Goal: Transaction & Acquisition: Purchase product/service

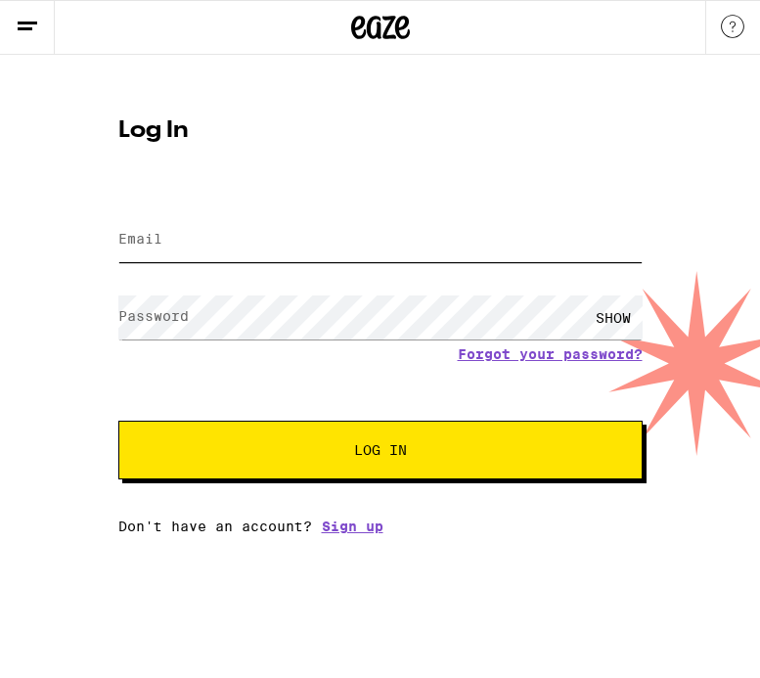
type input "[EMAIL_ADDRESS][DOMAIN_NAME]"
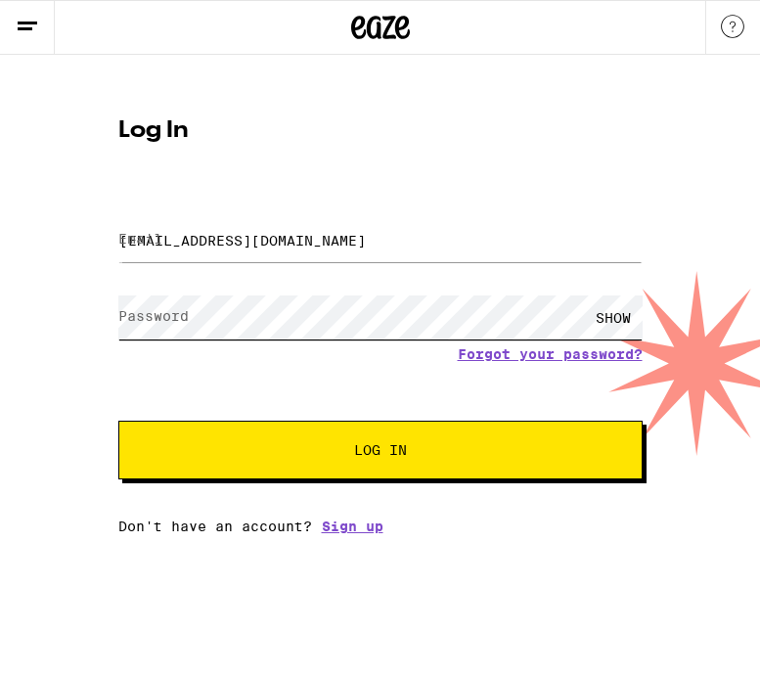
click at [380, 452] on button "Log In" at bounding box center [380, 450] width 525 height 59
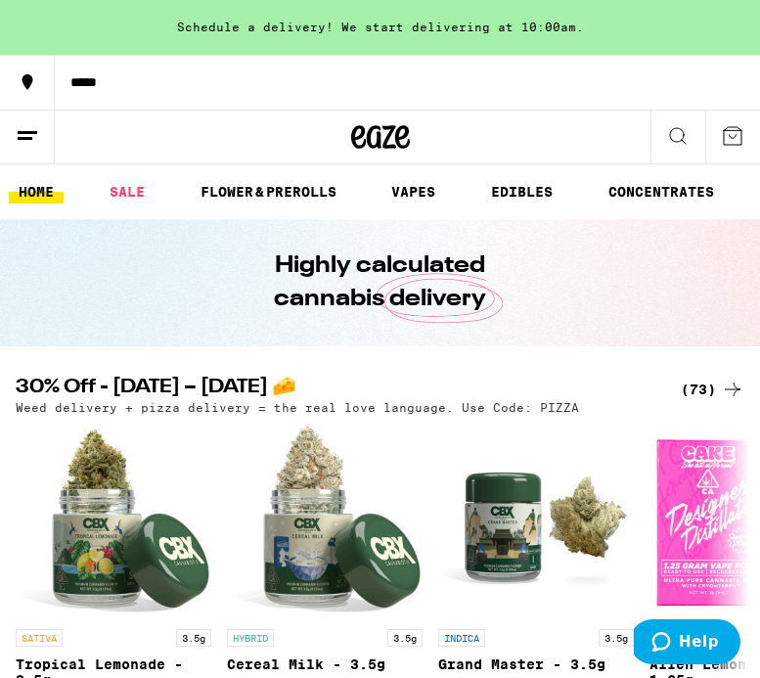
click at [95, 78] on div "*****" at bounding box center [408, 82] width 706 height 14
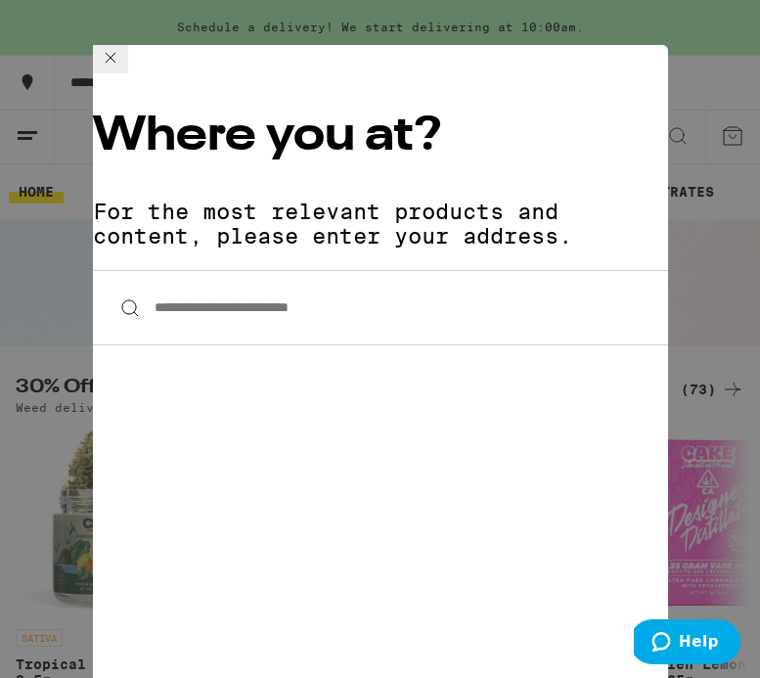
click at [304, 270] on input "**********" at bounding box center [380, 307] width 575 height 75
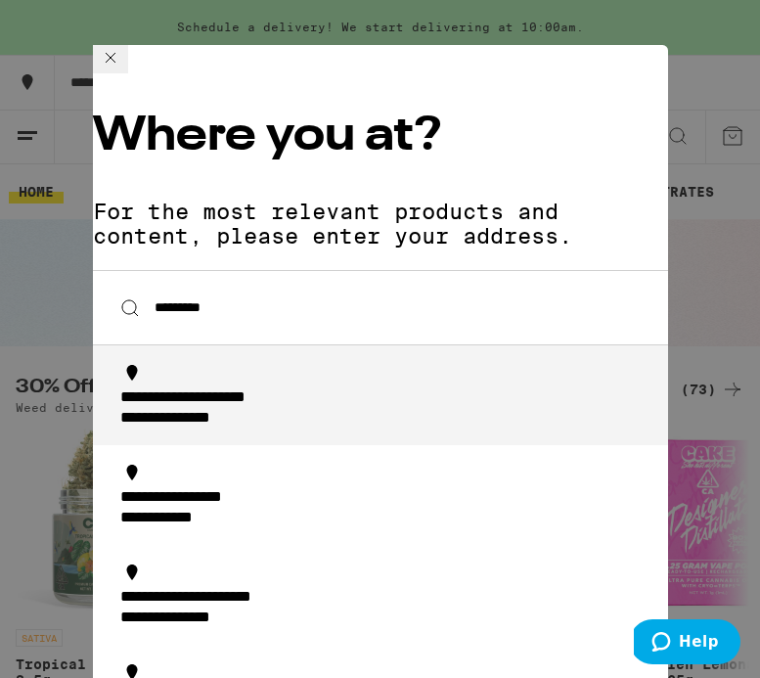
click at [308, 388] on div "**********" at bounding box center [226, 398] width 212 height 21
type input "**********"
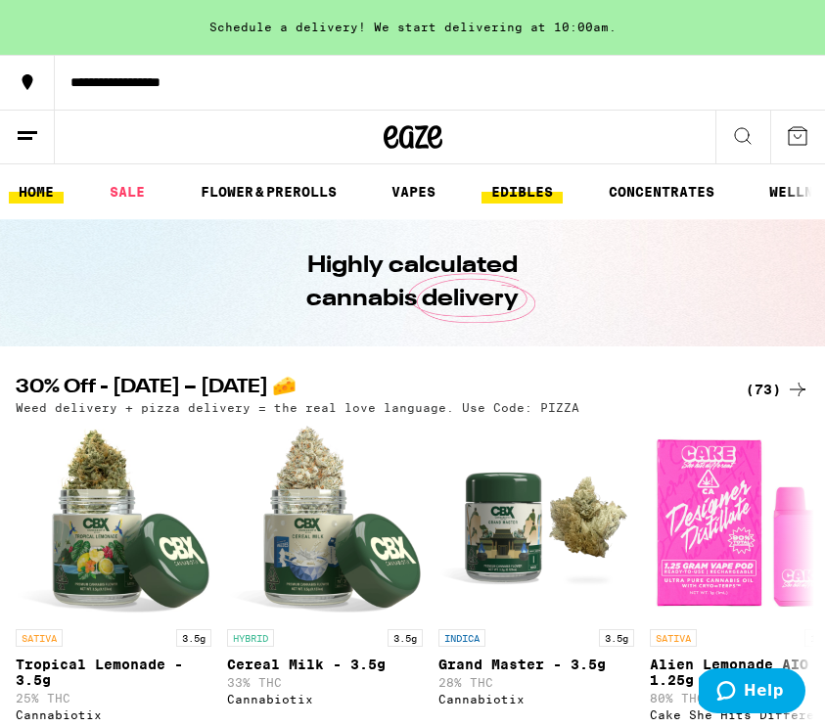
click at [532, 185] on link "EDIBLES" at bounding box center [521, 191] width 81 height 23
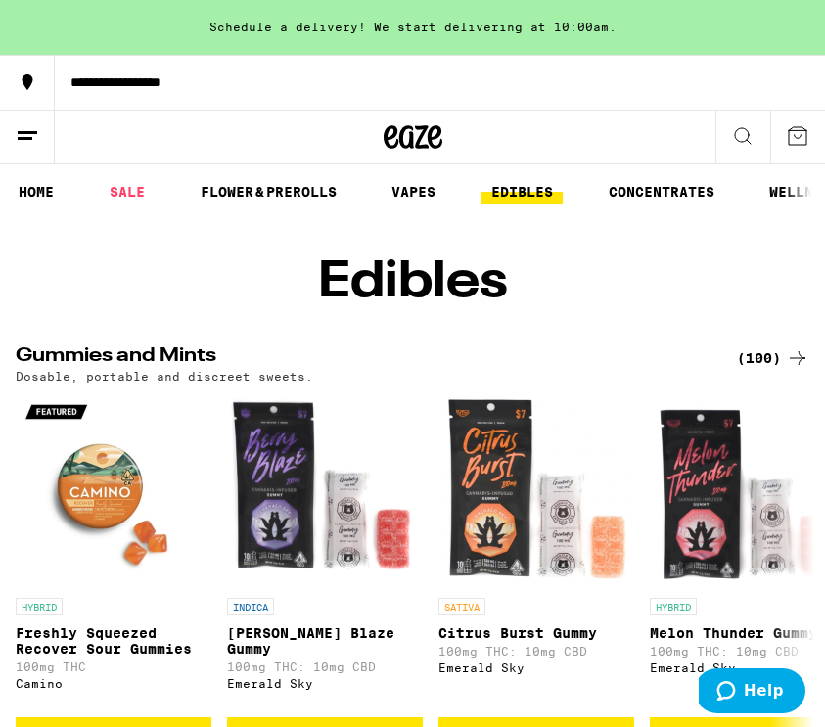
click at [32, 135] on icon at bounding box center [27, 135] width 23 height 23
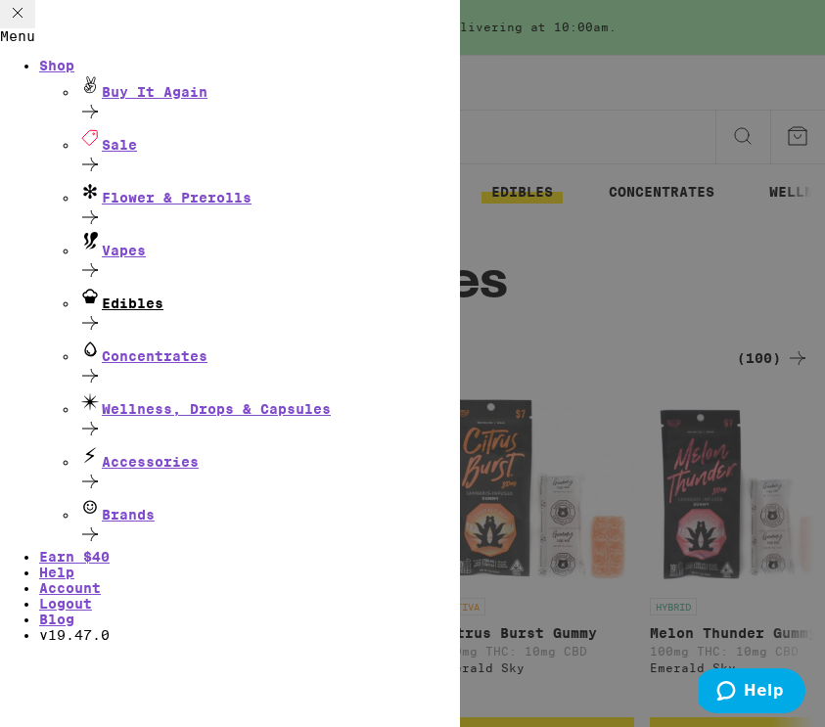
click at [102, 311] on icon at bounding box center [89, 322] width 23 height 23
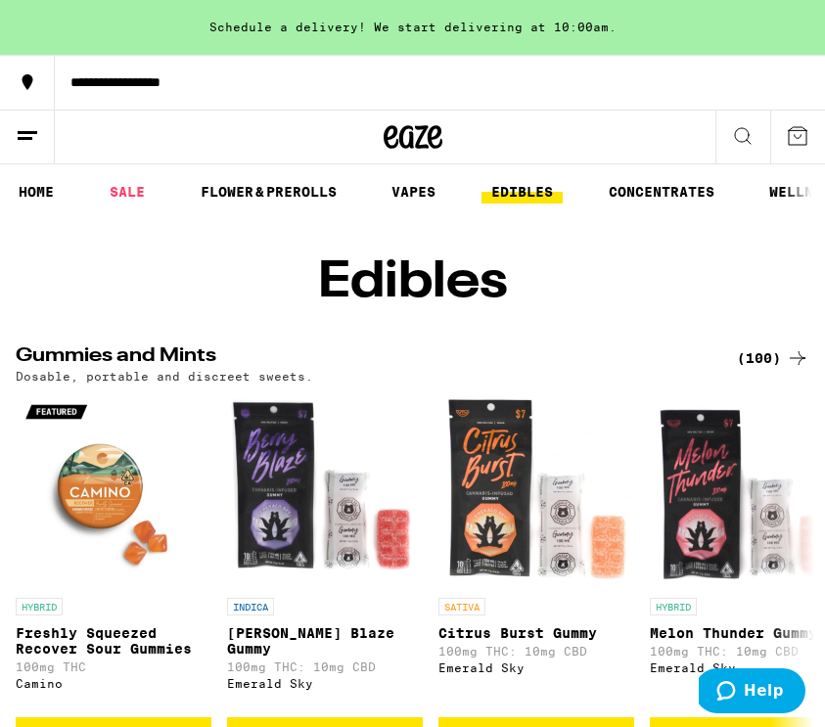
click at [16, 136] on icon at bounding box center [27, 135] width 23 height 23
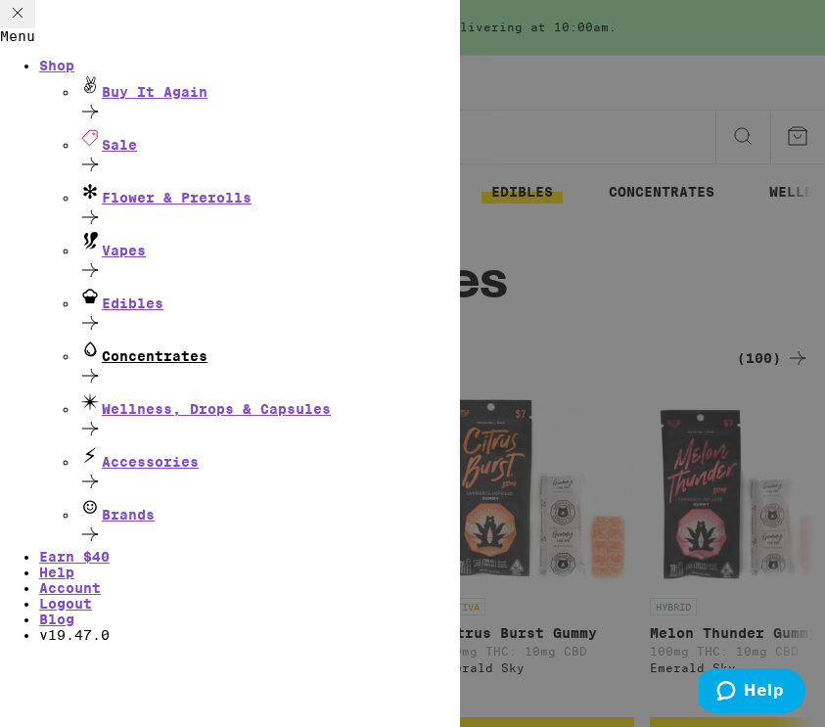
scroll to position [110, 0]
click at [106, 285] on div "Edibles" at bounding box center [269, 298] width 382 height 26
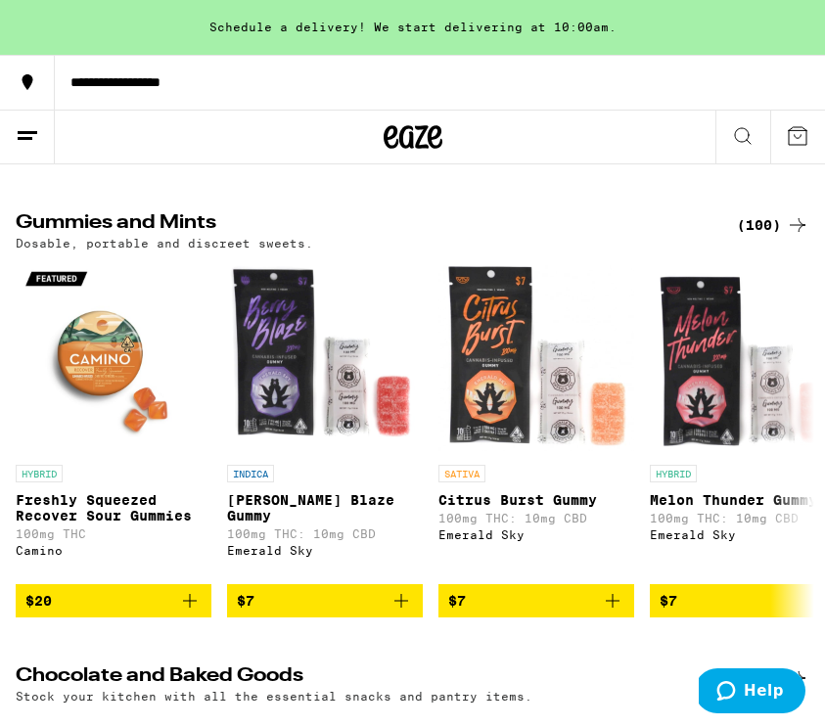
scroll to position [141, 0]
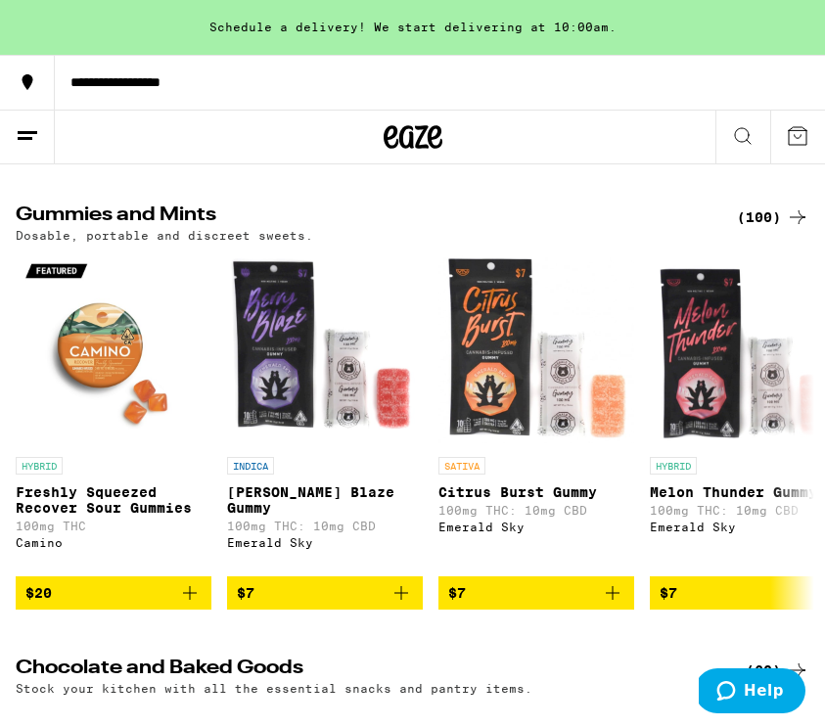
click at [759, 229] on div "(100)" at bounding box center [773, 216] width 72 height 23
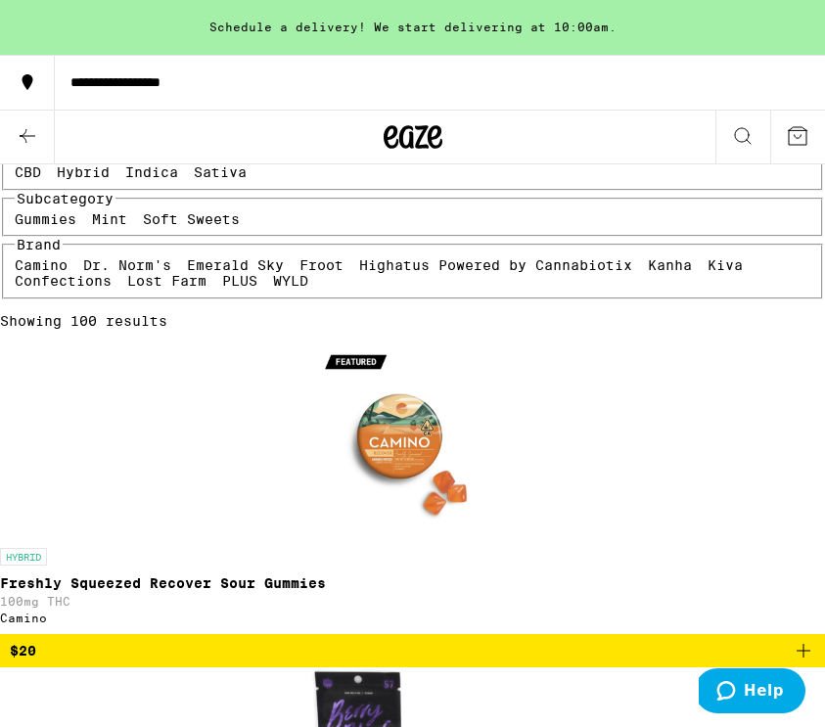
scroll to position [194, 0]
click at [41, 180] on label "CBD" at bounding box center [28, 172] width 26 height 16
click at [20, 168] on input "CBD" at bounding box center [19, 167] width 1 height 1
checkbox input "true"
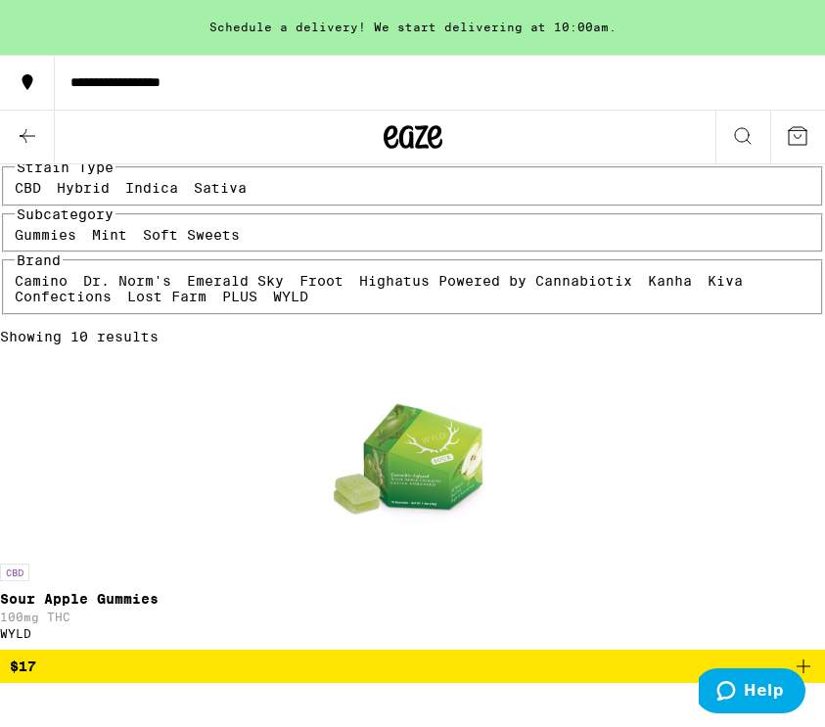
click at [178, 196] on label "Indica" at bounding box center [151, 188] width 53 height 16
click at [130, 184] on input "Indica" at bounding box center [129, 183] width 1 height 1
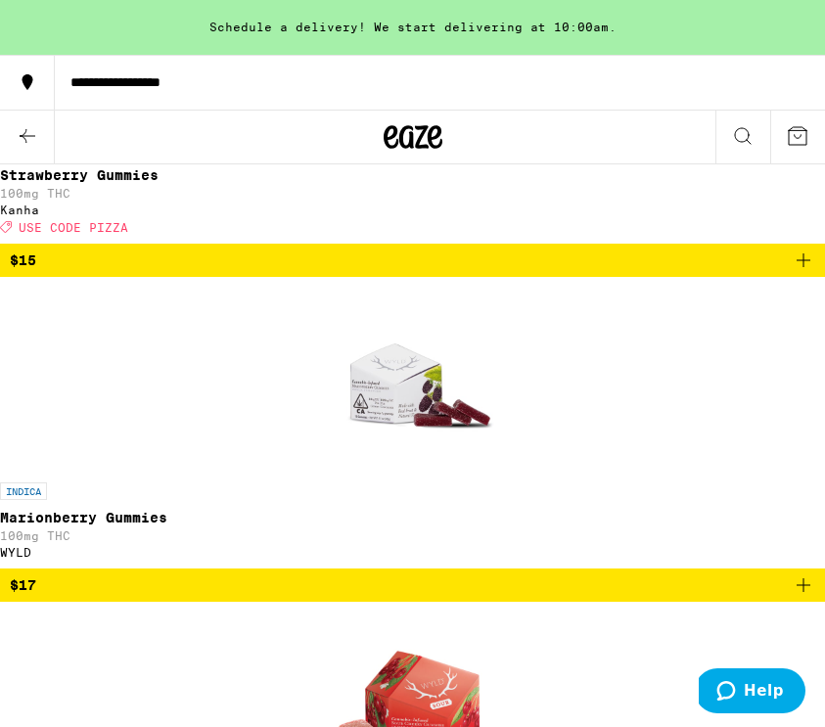
scroll to position [3927, 0]
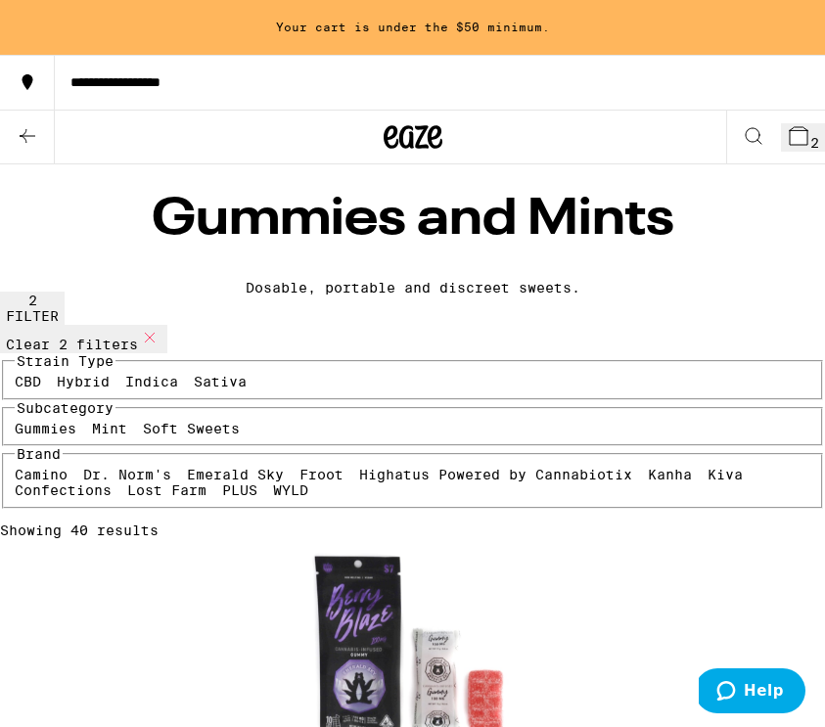
scroll to position [0, 0]
click at [178, 389] on label "Indica" at bounding box center [151, 382] width 53 height 16
click at [130, 378] on input "Indica" at bounding box center [129, 377] width 1 height 1
checkbox input "false"
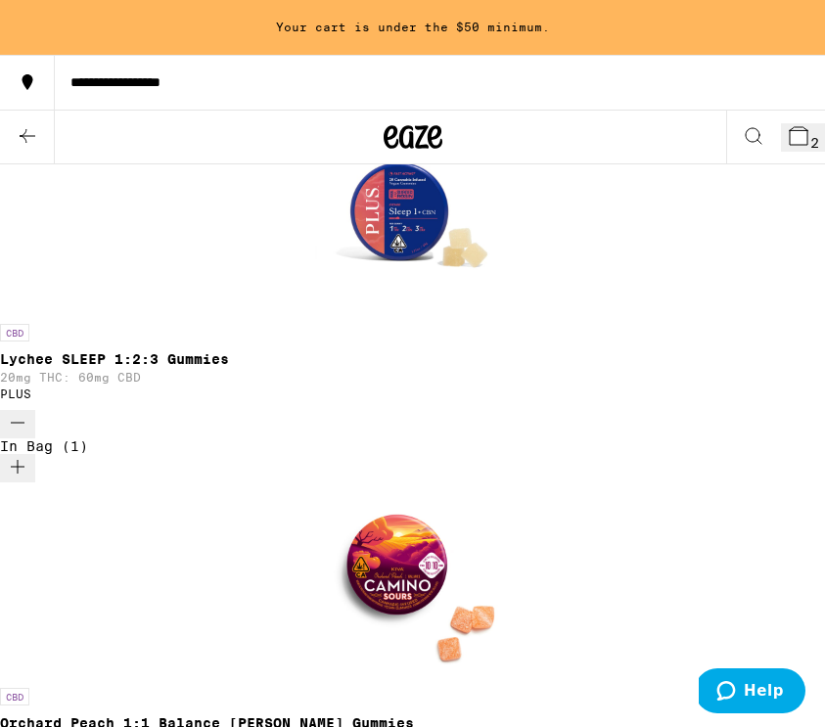
scroll to position [1426, 0]
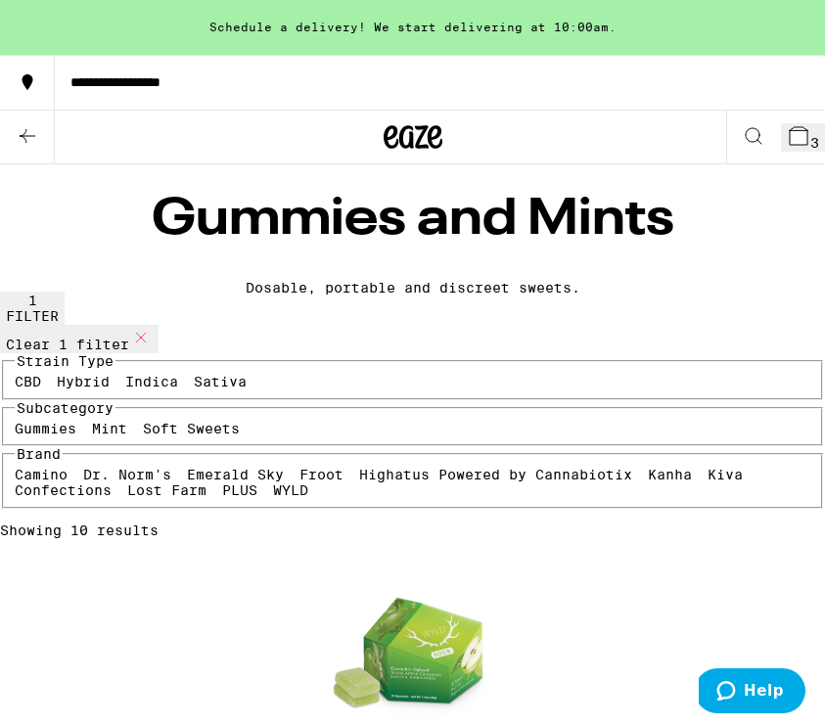
scroll to position [0, 0]
click at [21, 141] on icon at bounding box center [27, 135] width 23 height 23
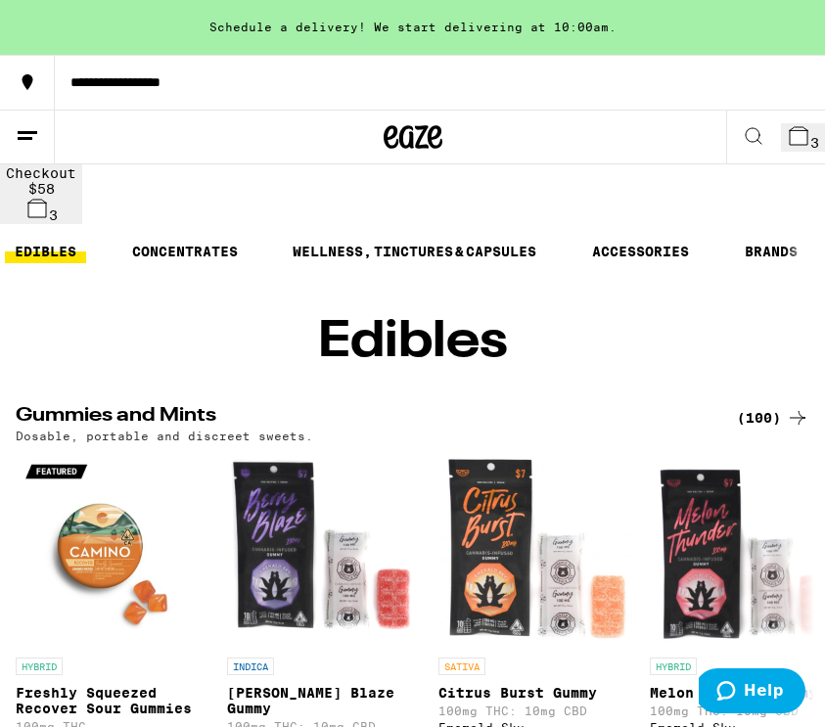
scroll to position [0, 480]
click at [340, 240] on link "WELLNESS, TINCTURES & CAPSULES" at bounding box center [414, 251] width 263 height 23
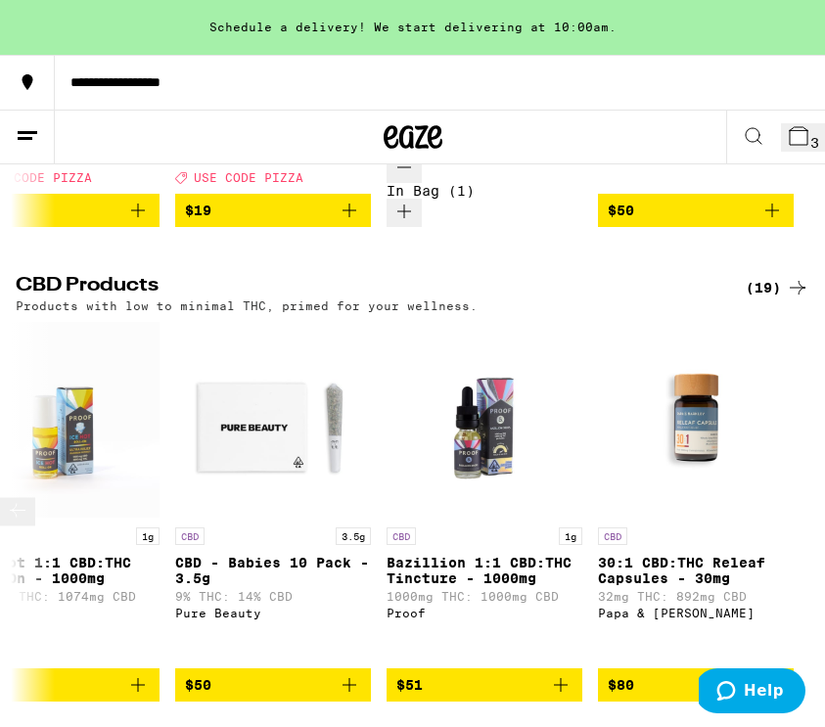
scroll to position [605, 0]
click at [759, 673] on icon "Add to bag" at bounding box center [771, 684] width 23 height 23
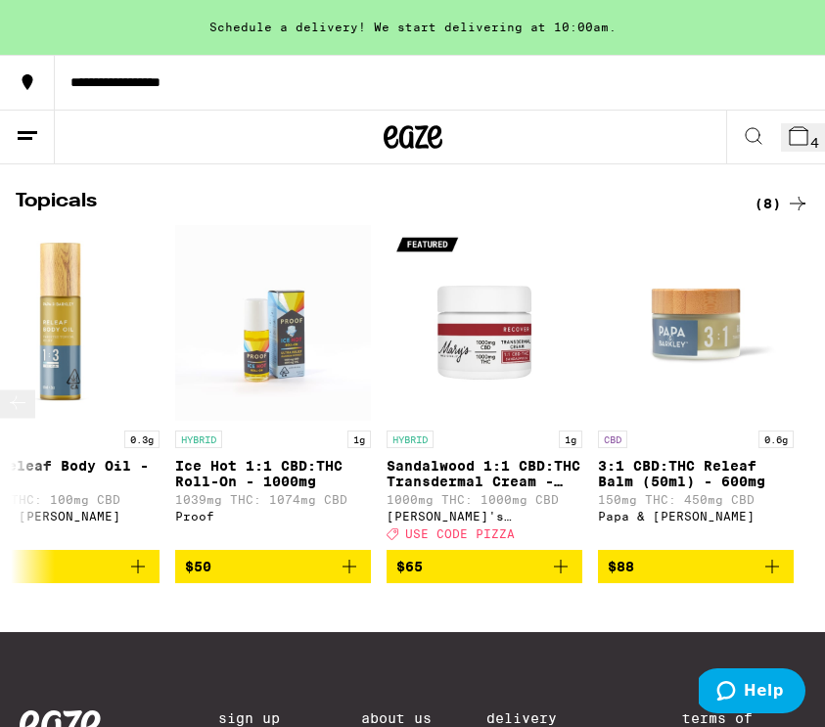
scroll to position [0, 0]
click at [759, 135] on span "4" at bounding box center [814, 143] width 9 height 16
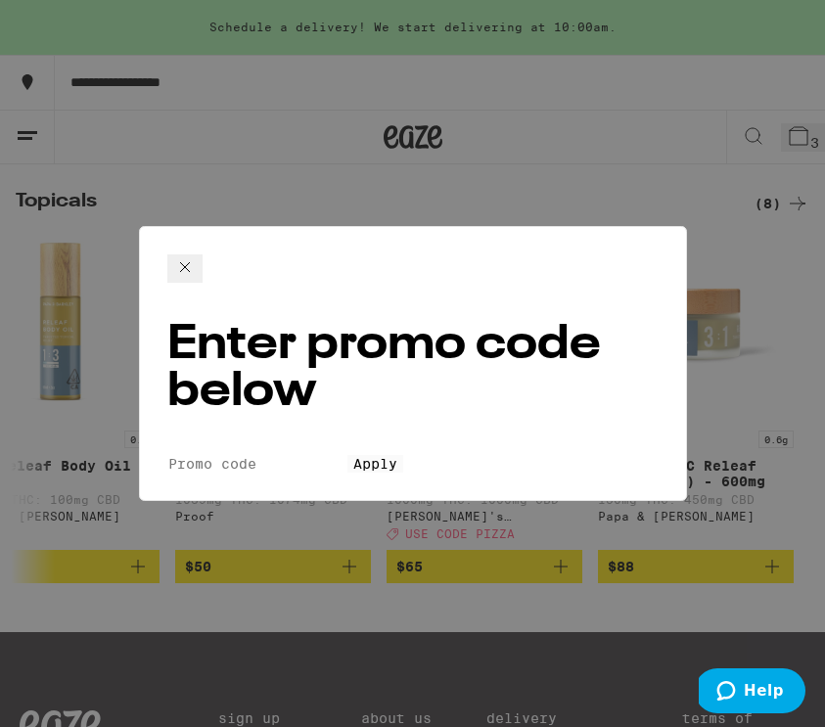
click at [297, 455] on input "Promo Code" at bounding box center [257, 464] width 180 height 18
type input "PIZZA"
click at [403, 455] on button "Apply" at bounding box center [375, 464] width 56 height 18
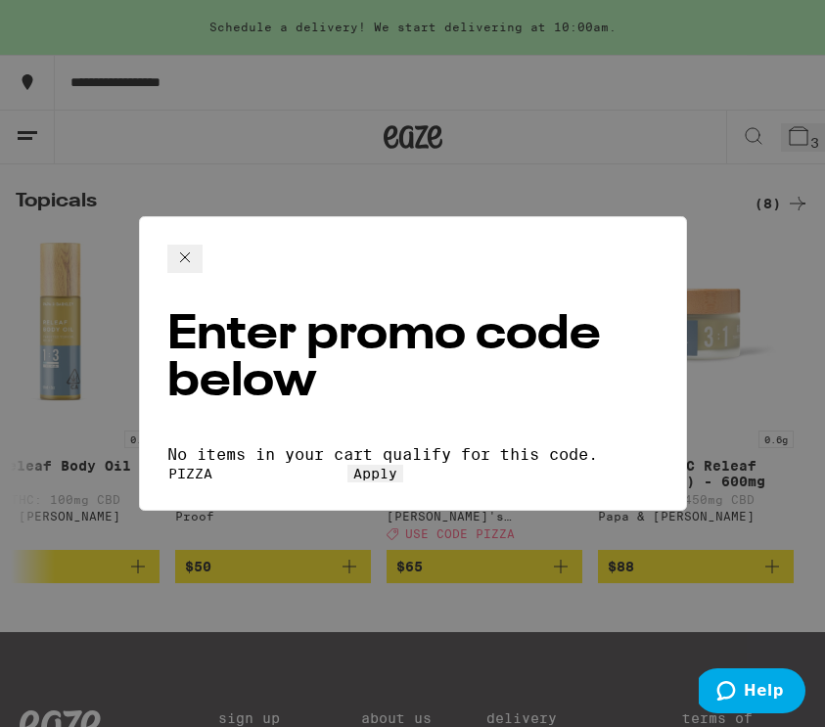
click at [197, 246] on icon at bounding box center [184, 257] width 23 height 23
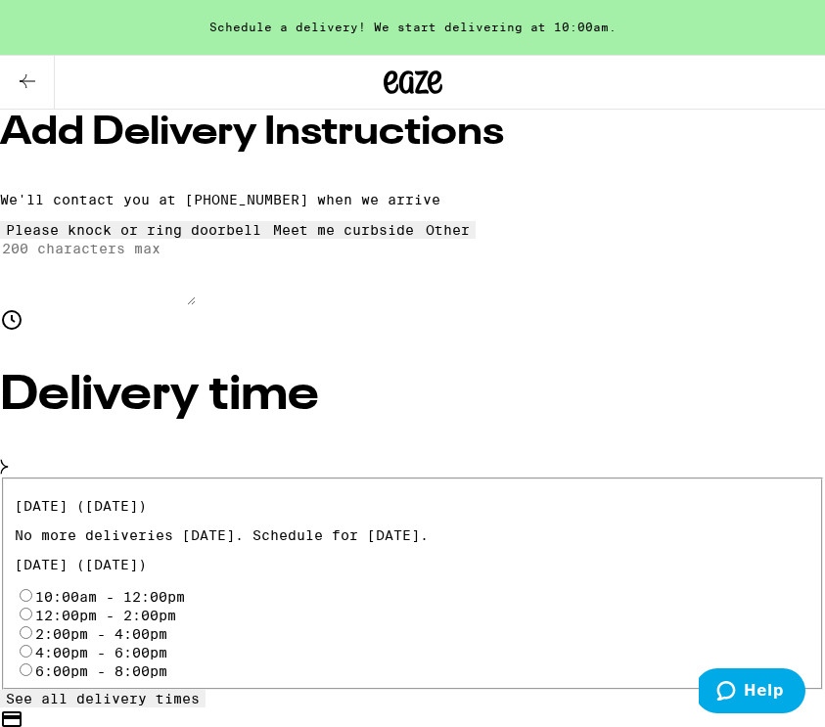
scroll to position [419, 0]
